Goal: Task Accomplishment & Management: Manage account settings

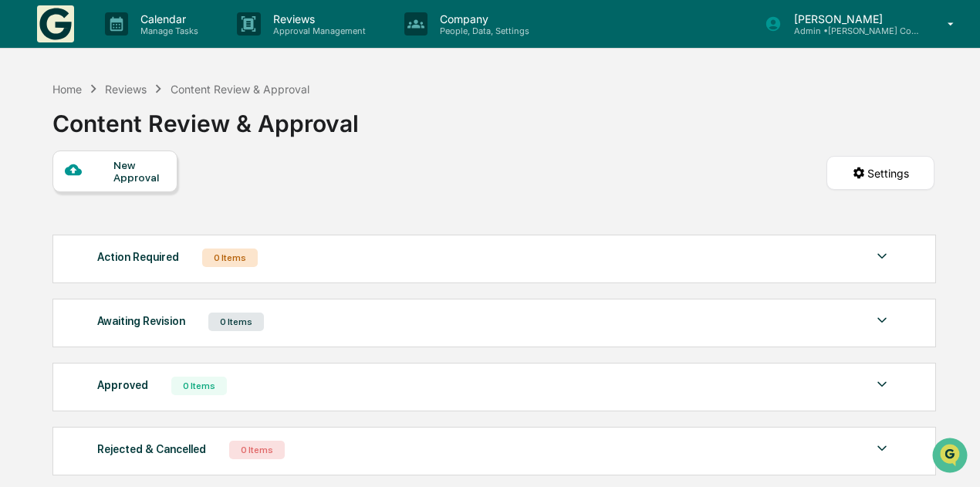
click at [814, 25] on p "Admin • [PERSON_NAME] Compliance Consulting, LLC" at bounding box center [854, 30] width 144 height 11
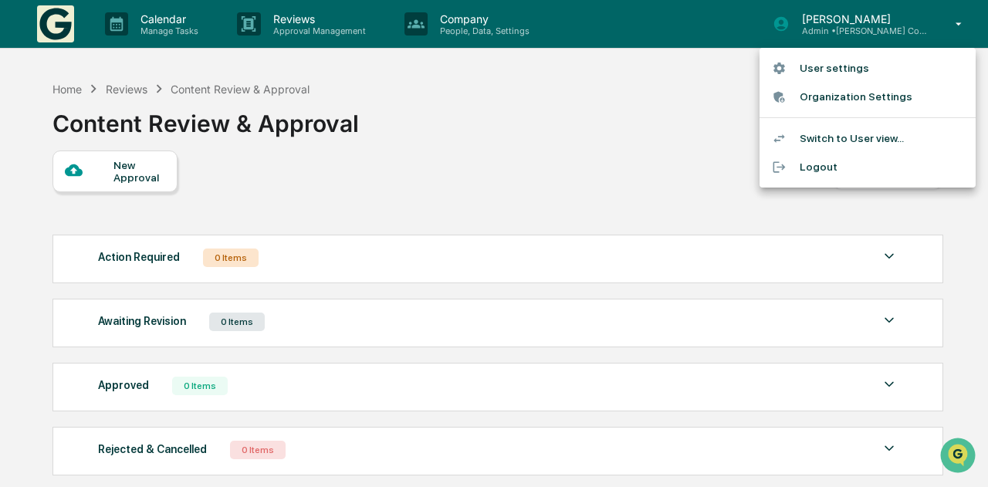
click at [52, 24] on div at bounding box center [494, 243] width 988 height 487
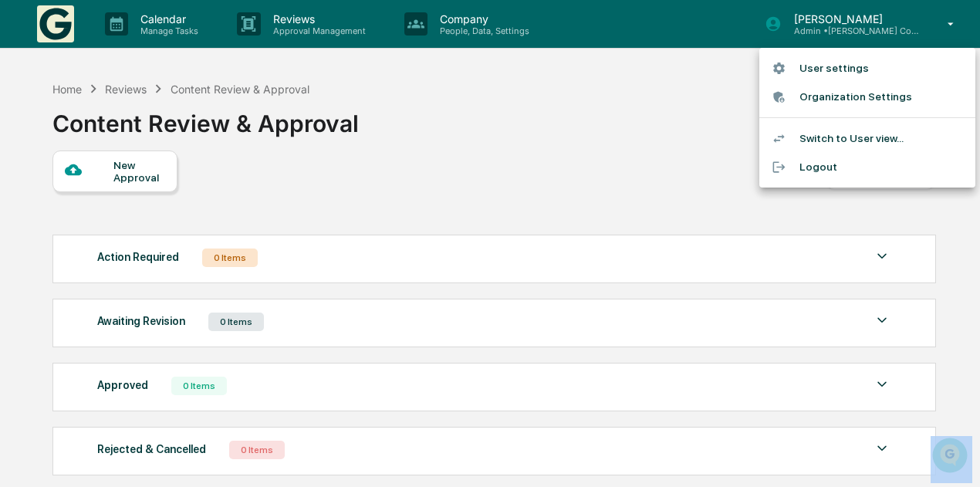
click at [52, 24] on div at bounding box center [490, 243] width 980 height 487
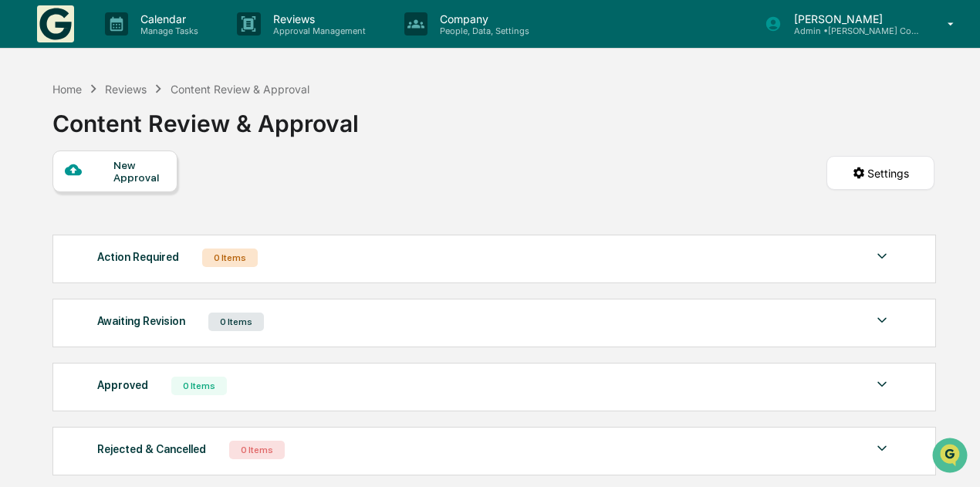
click at [829, 28] on p "Admin • [PERSON_NAME] Compliance Consulting, LLC" at bounding box center [854, 30] width 144 height 11
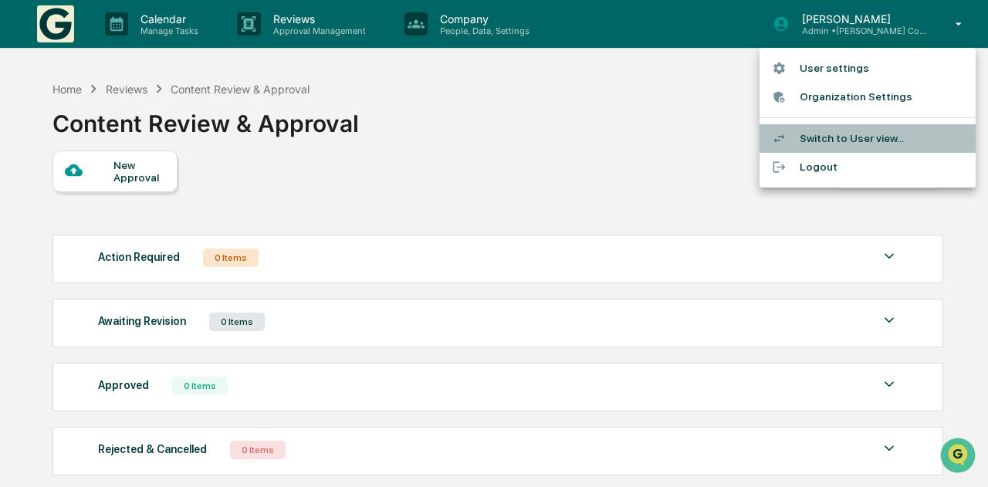
click at [795, 133] on div at bounding box center [786, 138] width 28 height 15
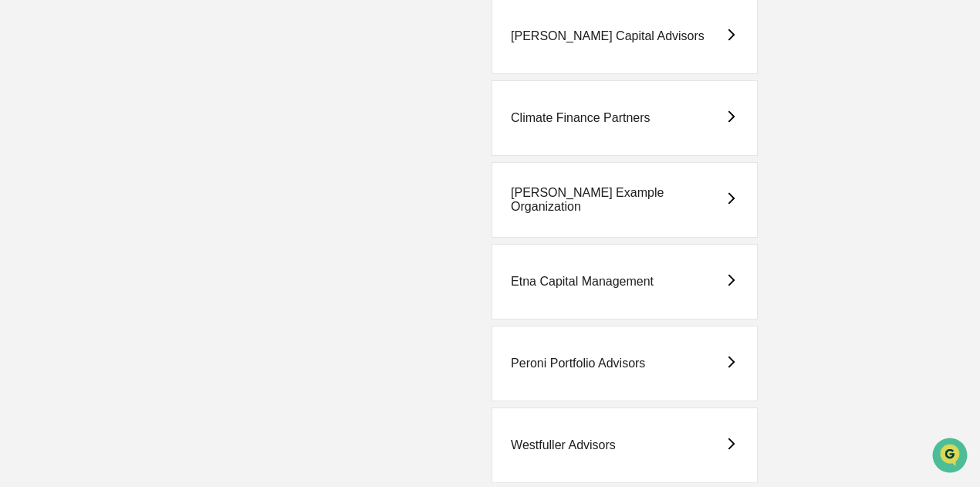
scroll to position [309, 0]
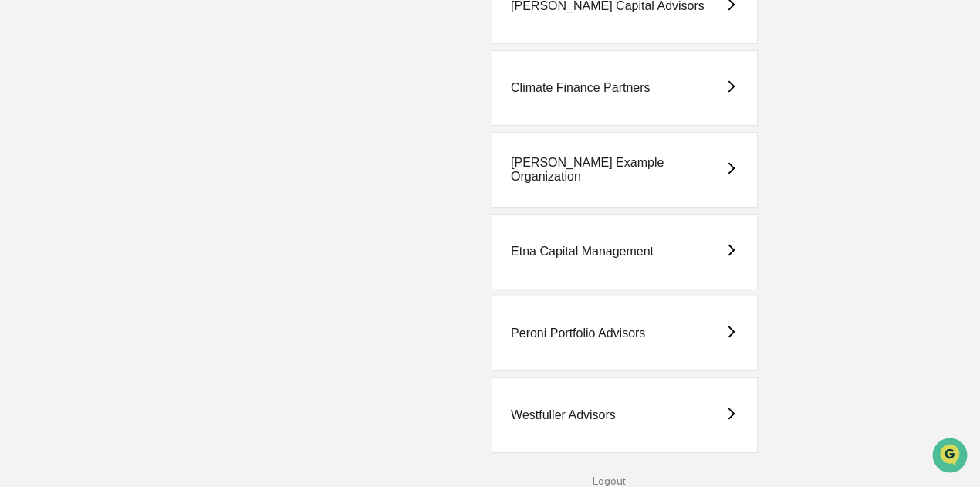
click at [615, 421] on div "Westfuller Advisors" at bounding box center [563, 415] width 105 height 14
